Goal: Information Seeking & Learning: Learn about a topic

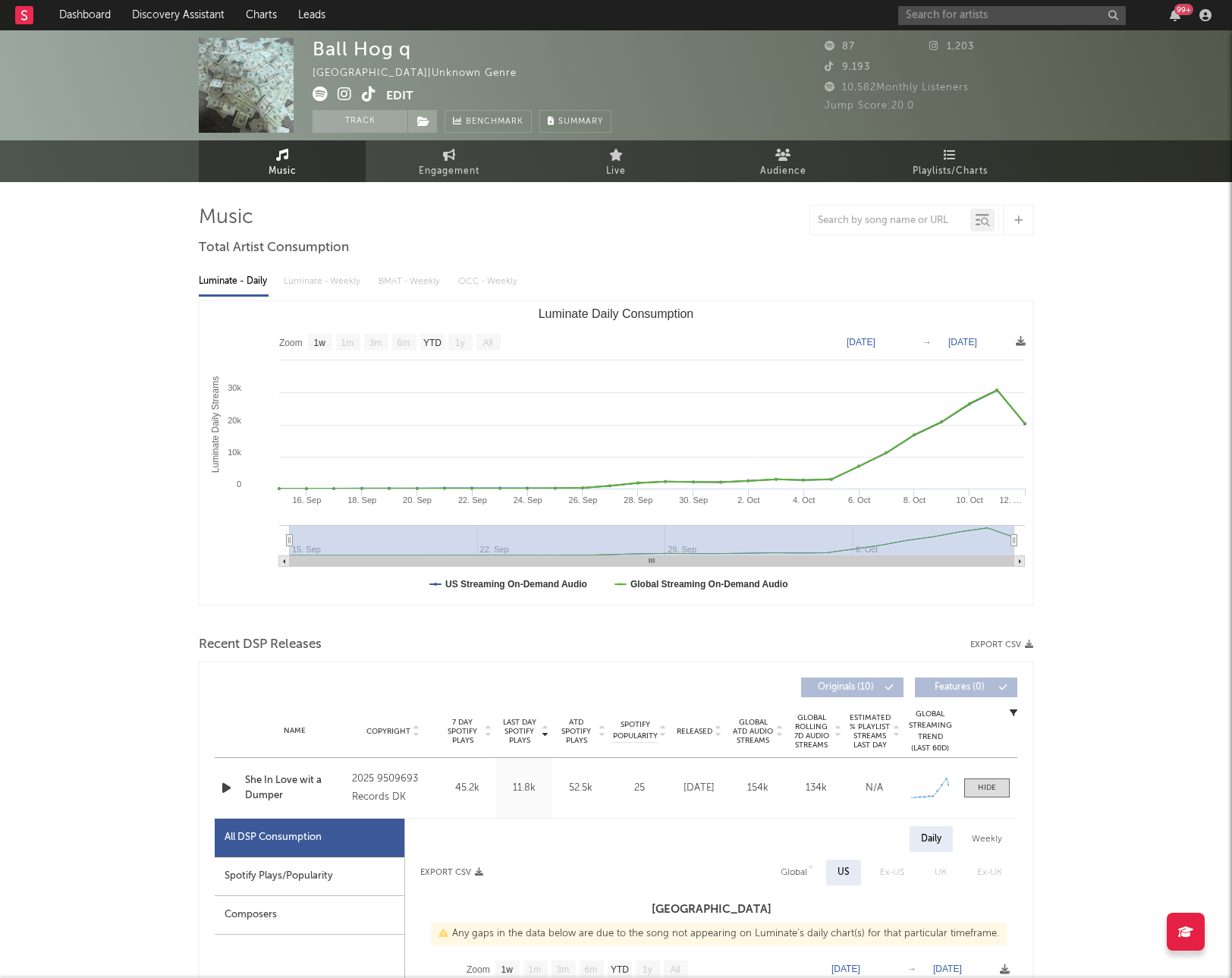
select select "1w"
click at [86, 14] on link "Dashboard" at bounding box center [85, 15] width 73 height 30
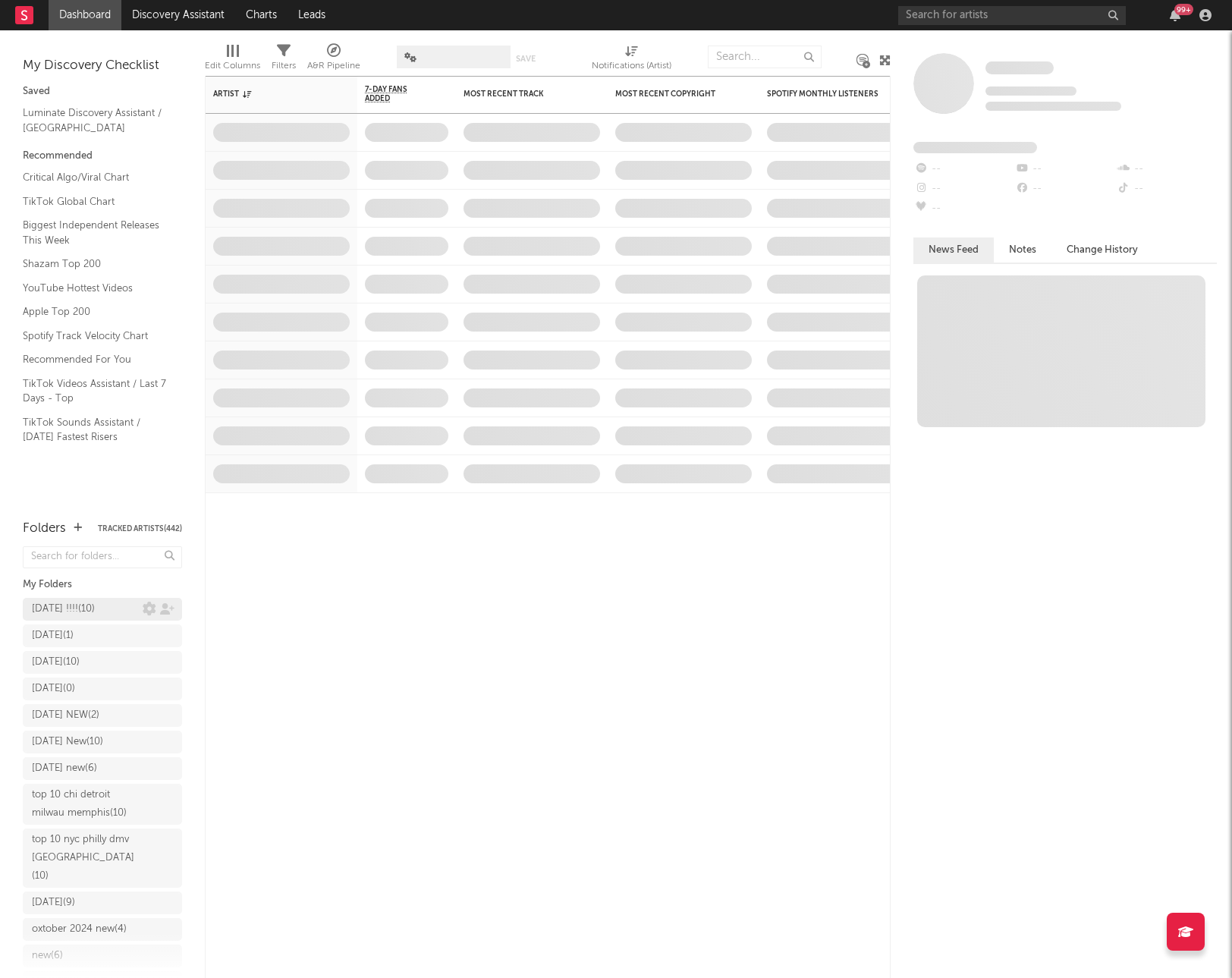
click at [94, 610] on div "[DATE] !!!! ( 10 )" at bounding box center [102, 609] width 160 height 22
click at [86, 604] on div "[DATE] !!!! ( 10 )" at bounding box center [63, 609] width 63 height 18
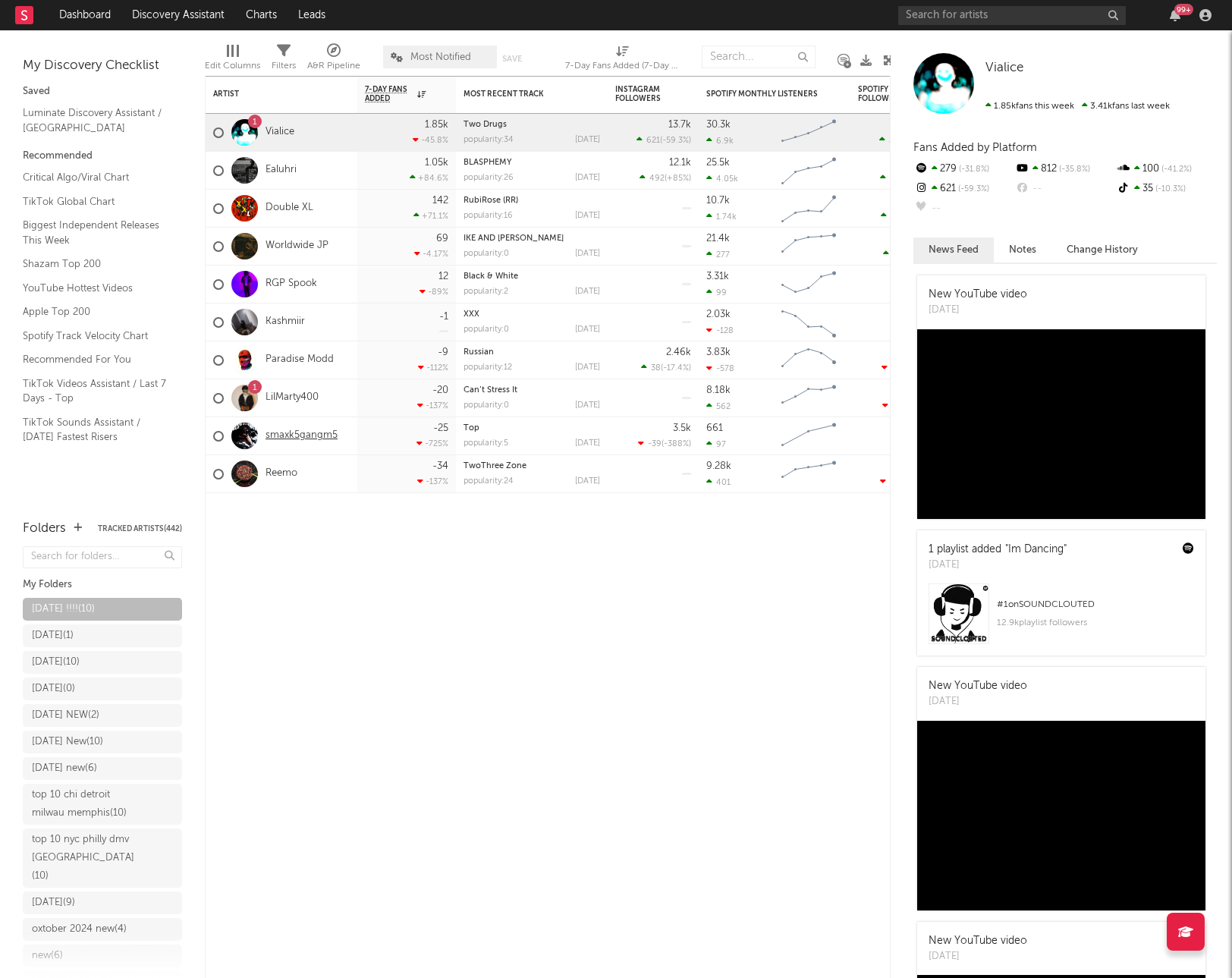
click at [313, 436] on link "smaxk5gangm5" at bounding box center [302, 436] width 72 height 13
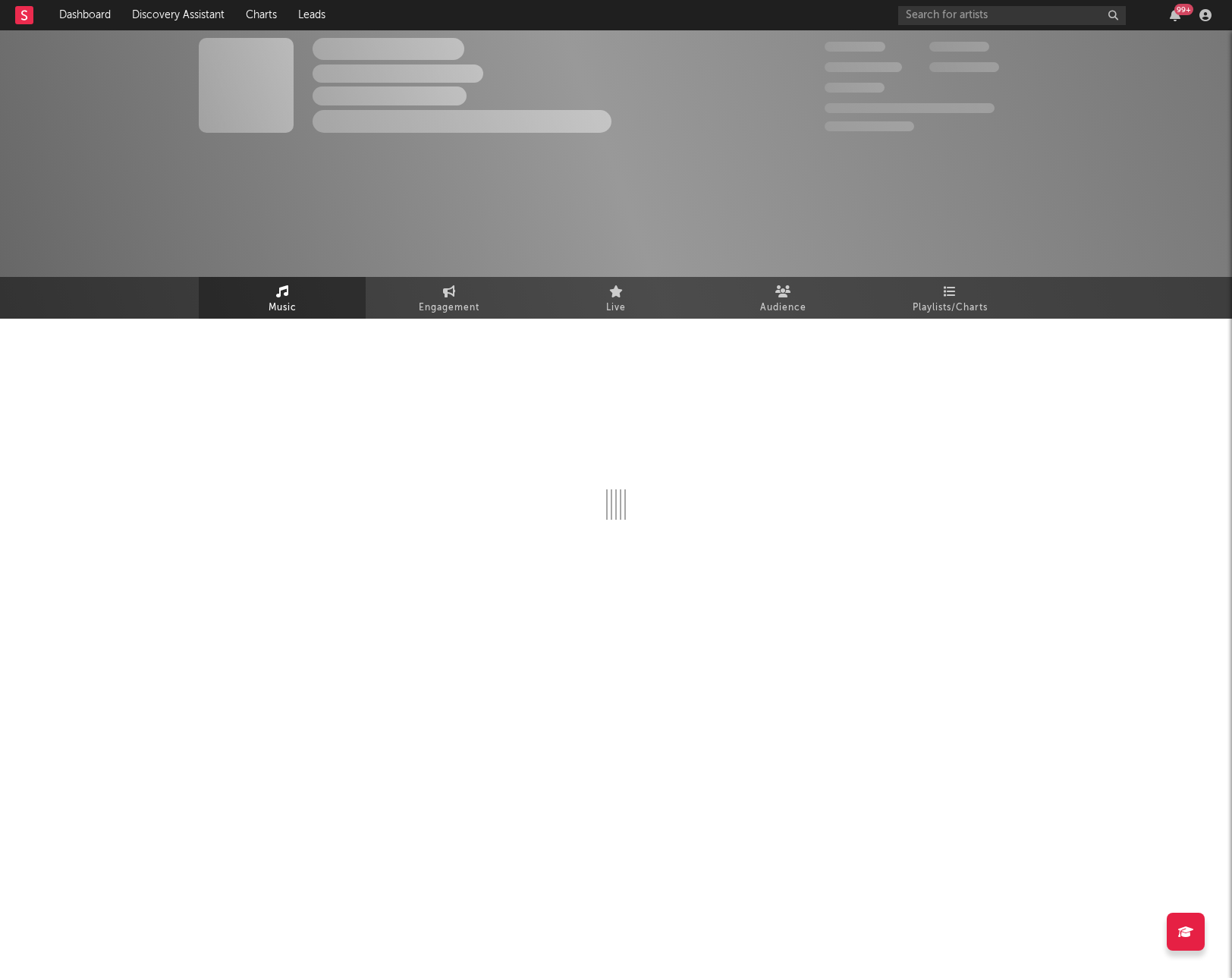
select select "1w"
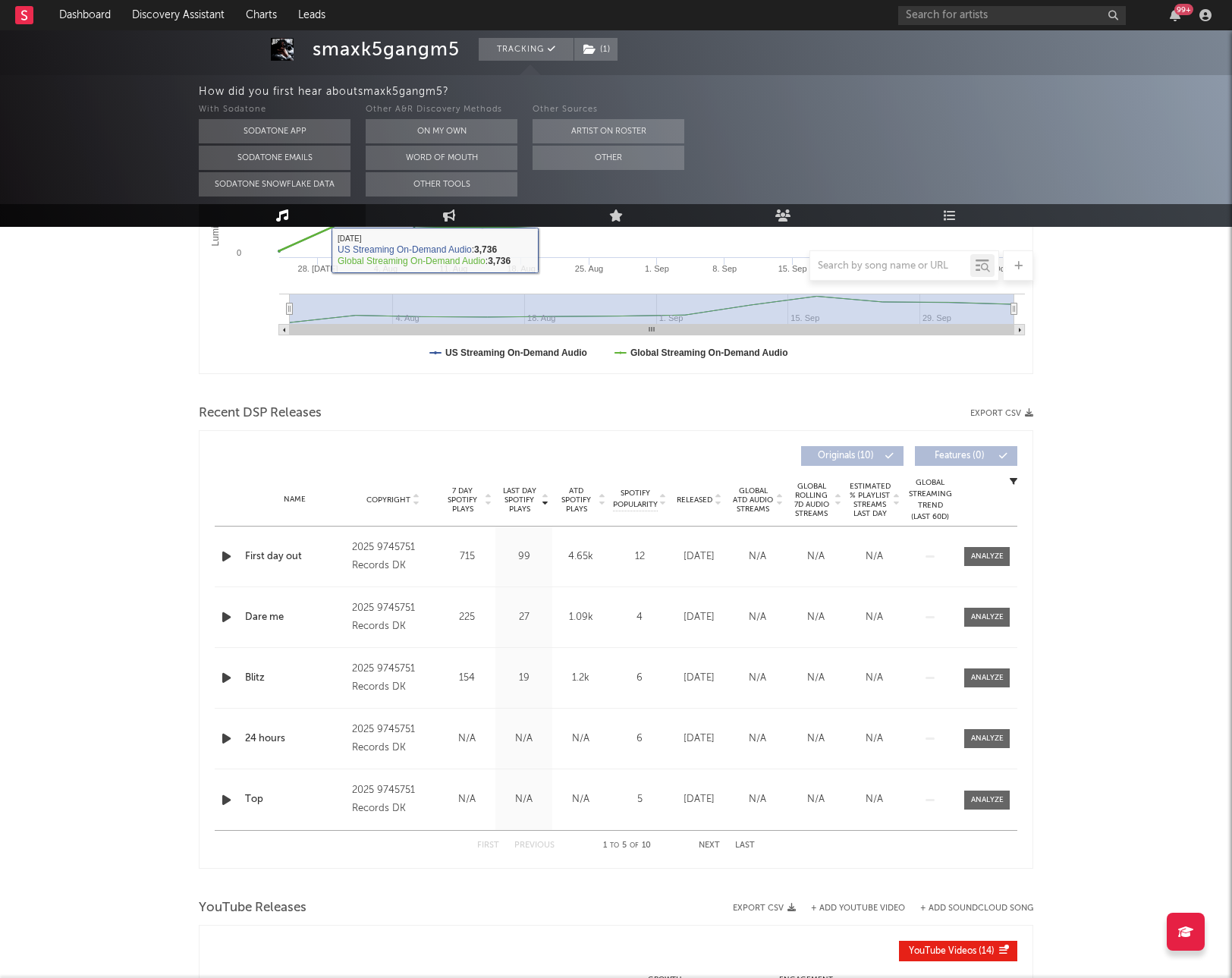
scroll to position [493, 0]
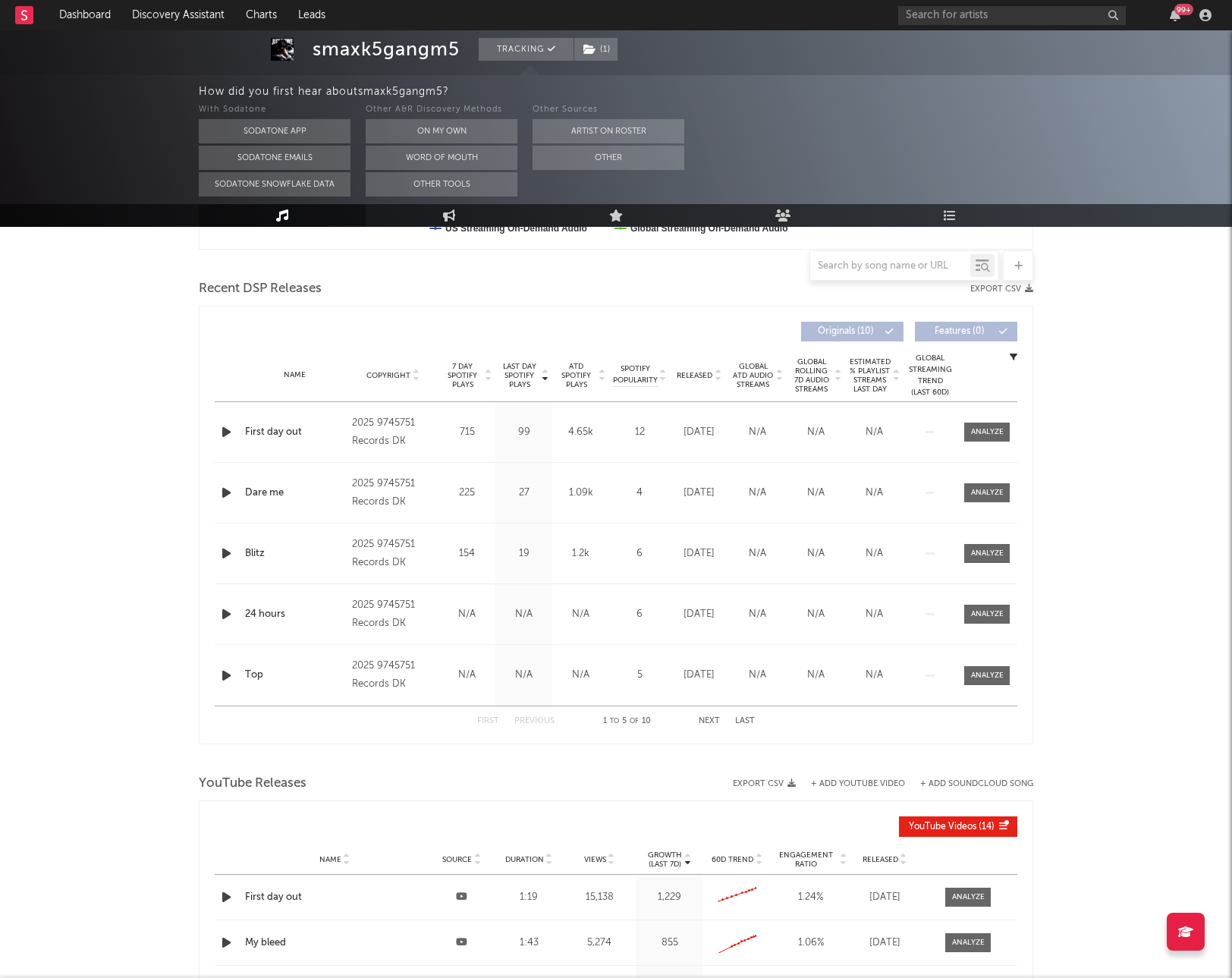
click at [226, 432] on icon "button" at bounding box center [226, 432] width 16 height 19
click at [226, 432] on icon "button" at bounding box center [226, 432] width 14 height 19
click at [226, 488] on icon "button" at bounding box center [226, 493] width 16 height 19
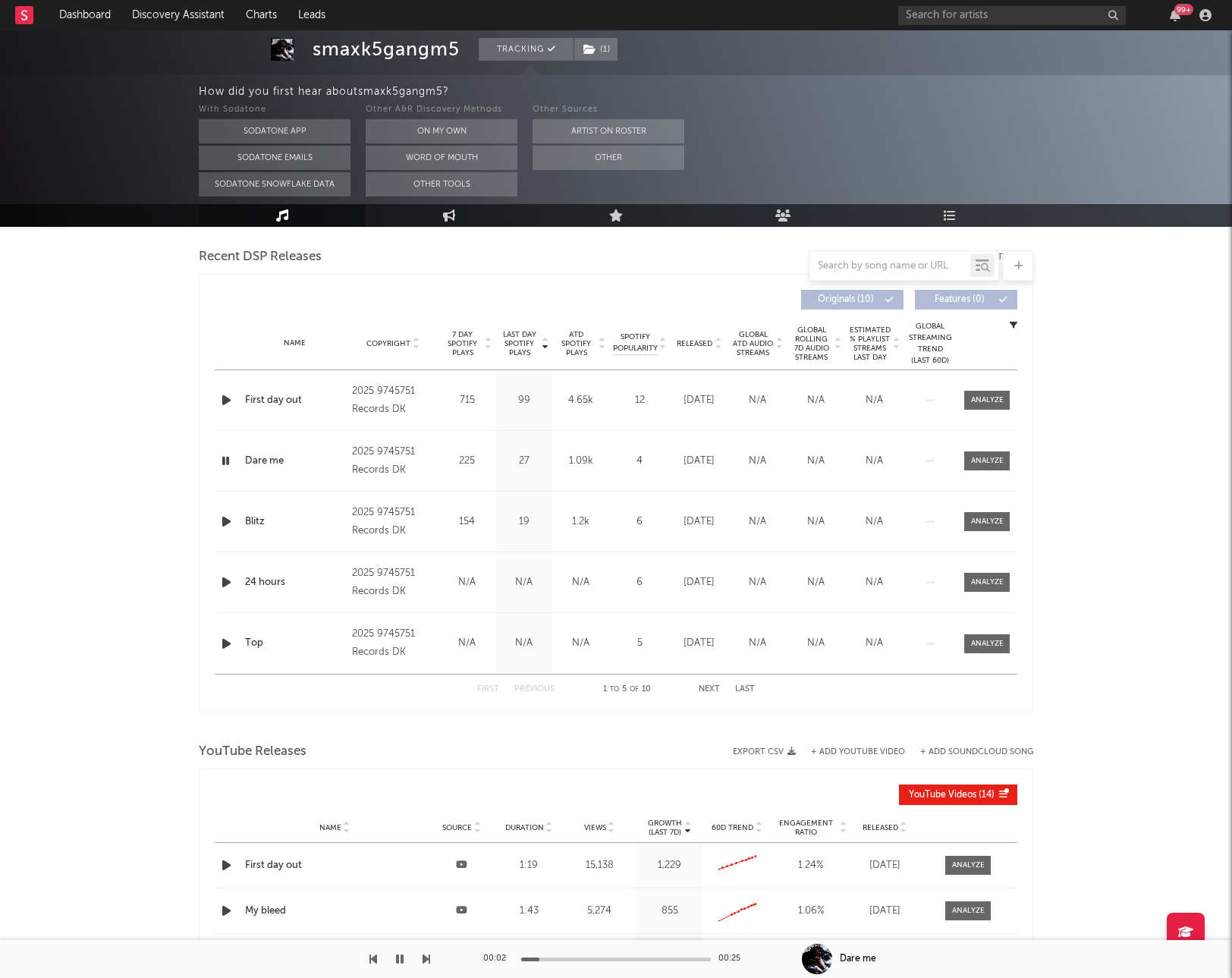
scroll to position [523, 0]
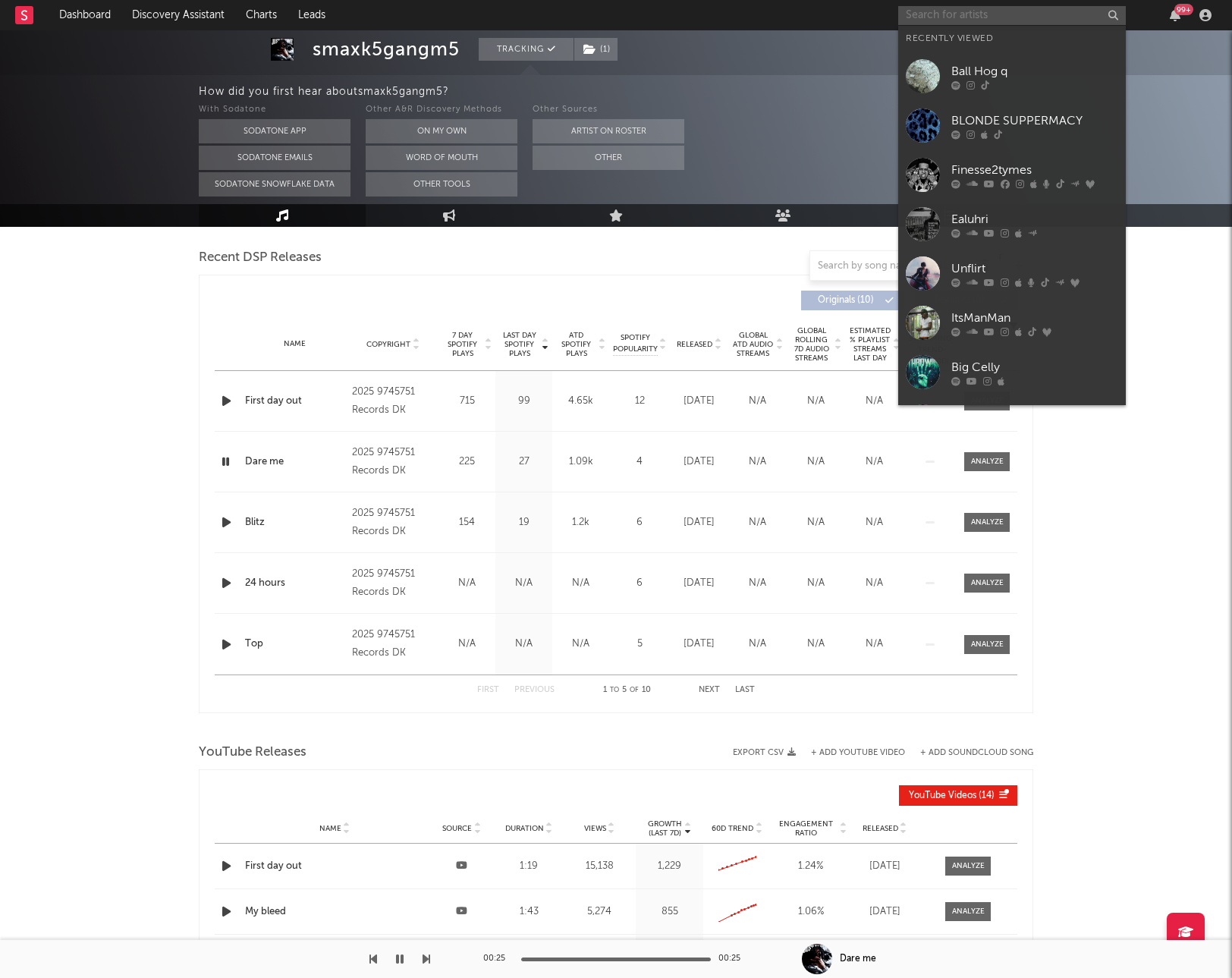
click at [1012, 6] on input "text" at bounding box center [1012, 16] width 228 height 19
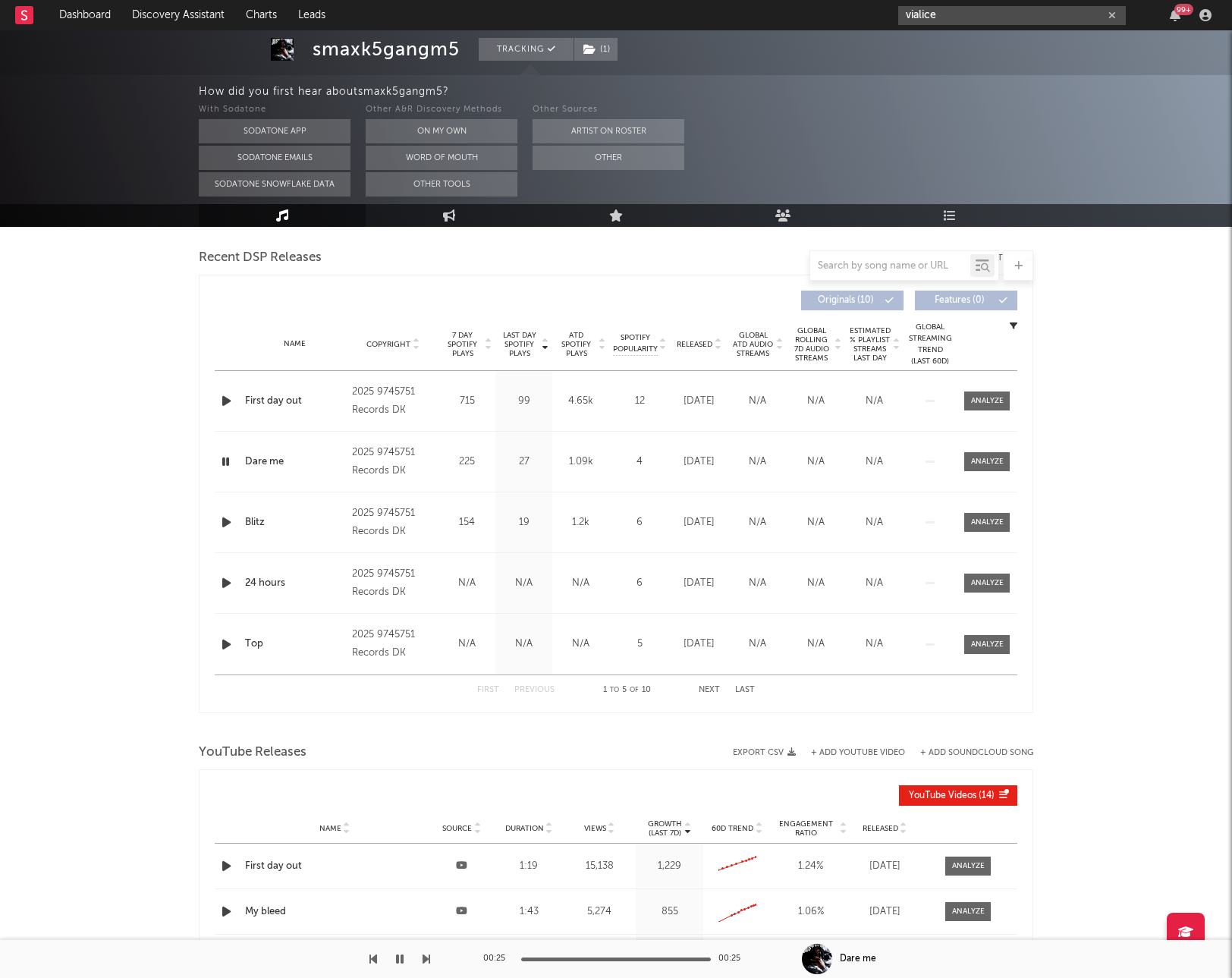
type input "vialice"
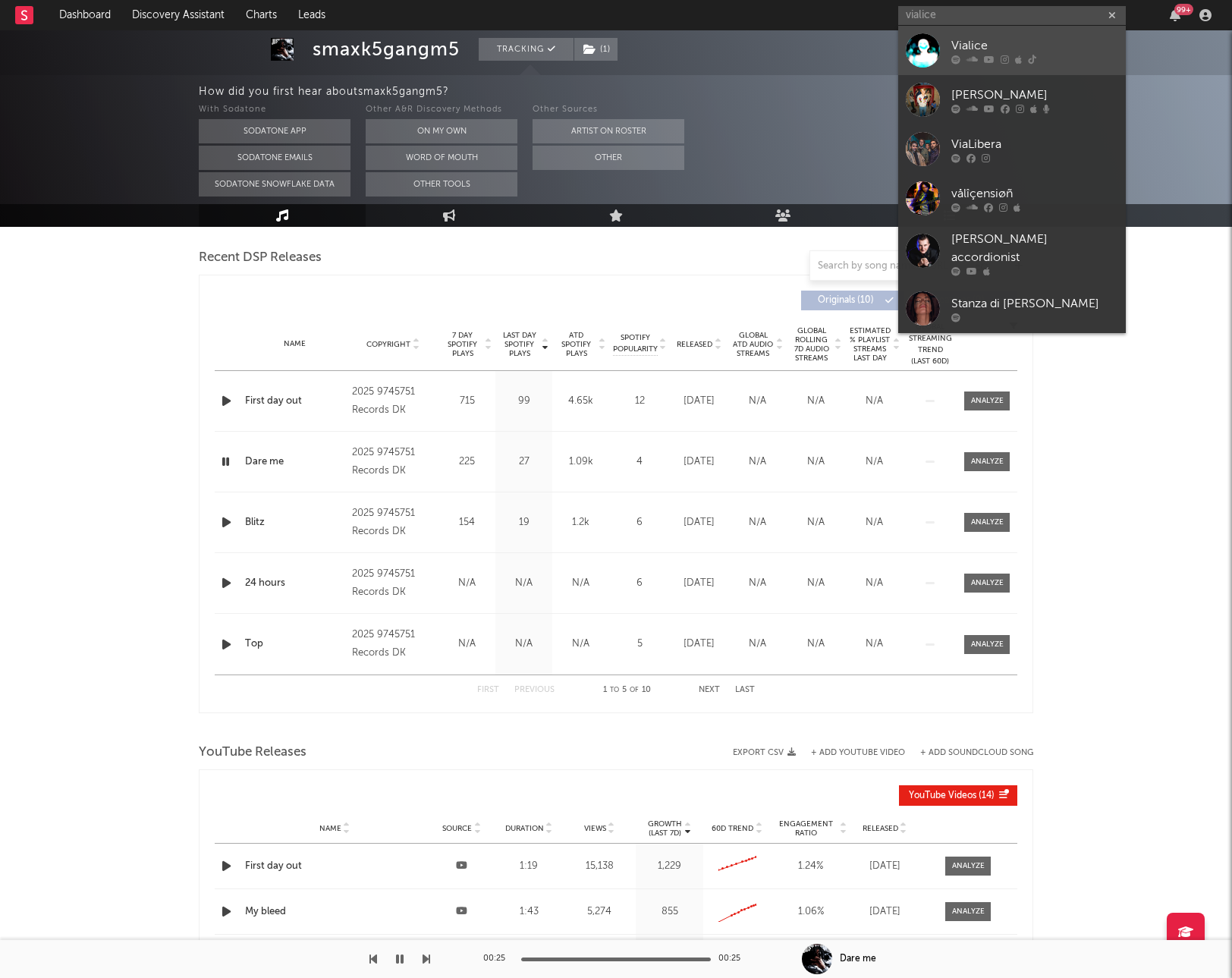
click at [971, 43] on div "Vialice" at bounding box center [1035, 45] width 167 height 18
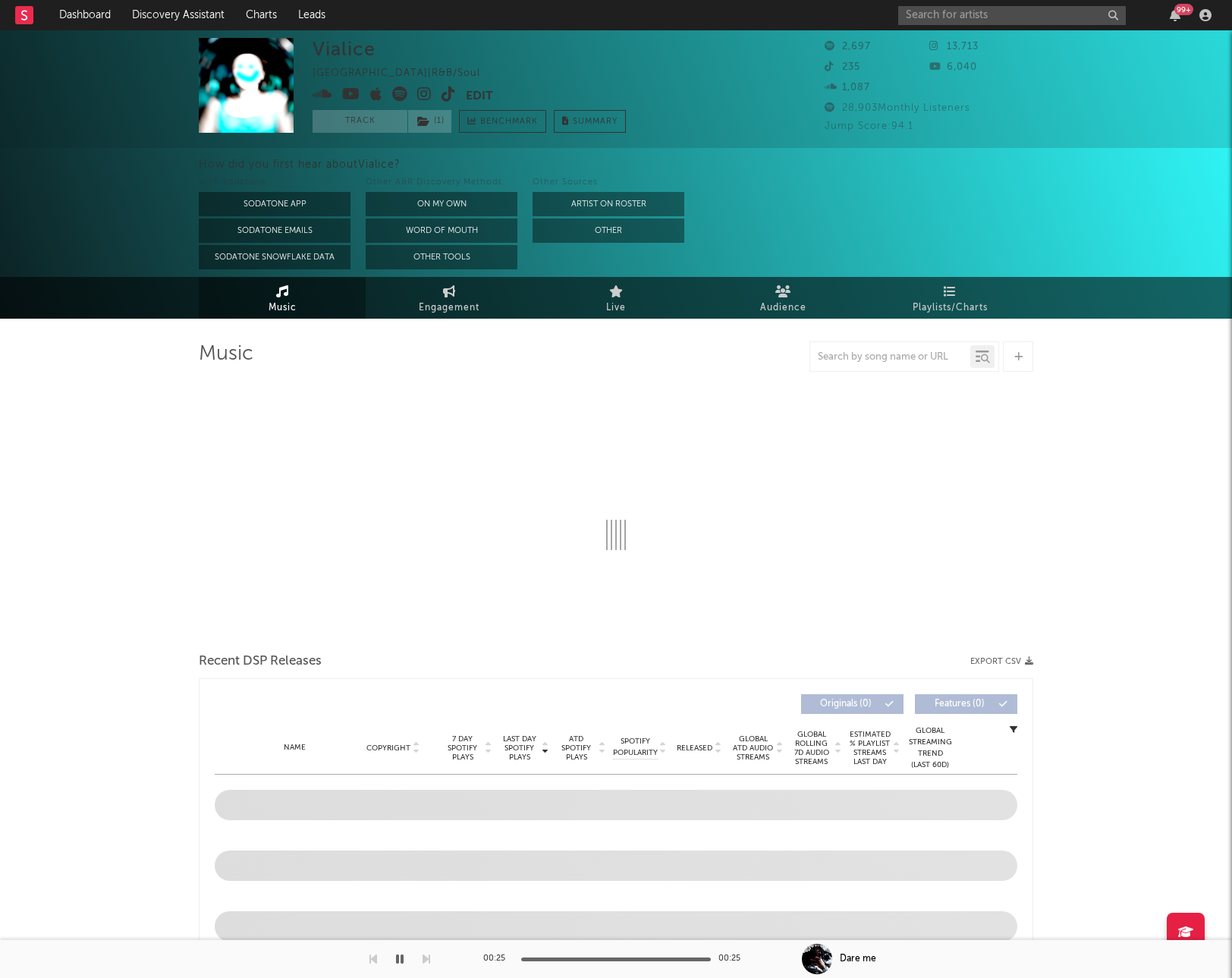
select select "1w"
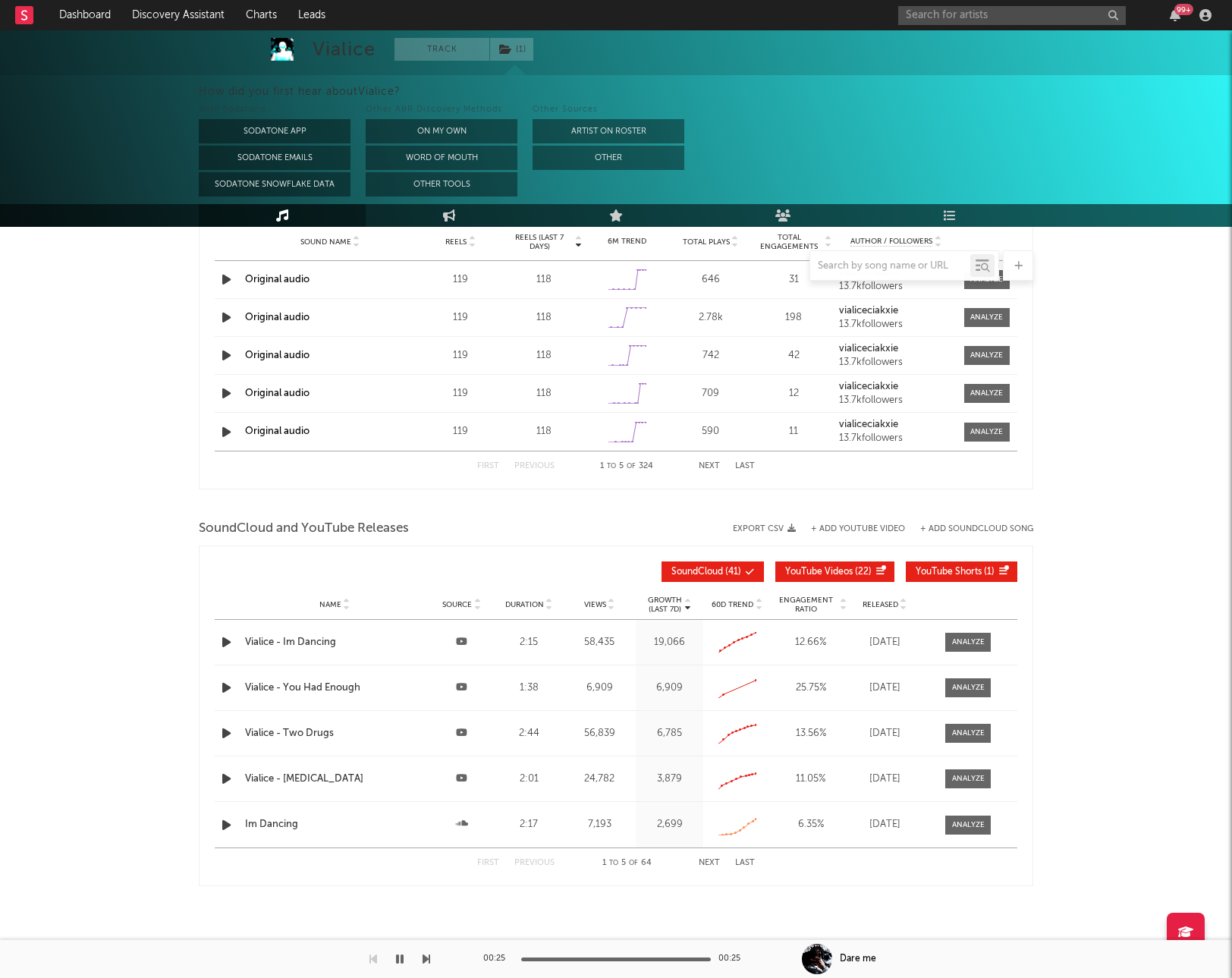
scroll to position [1098, 0]
